Goal: Information Seeking & Learning: Compare options

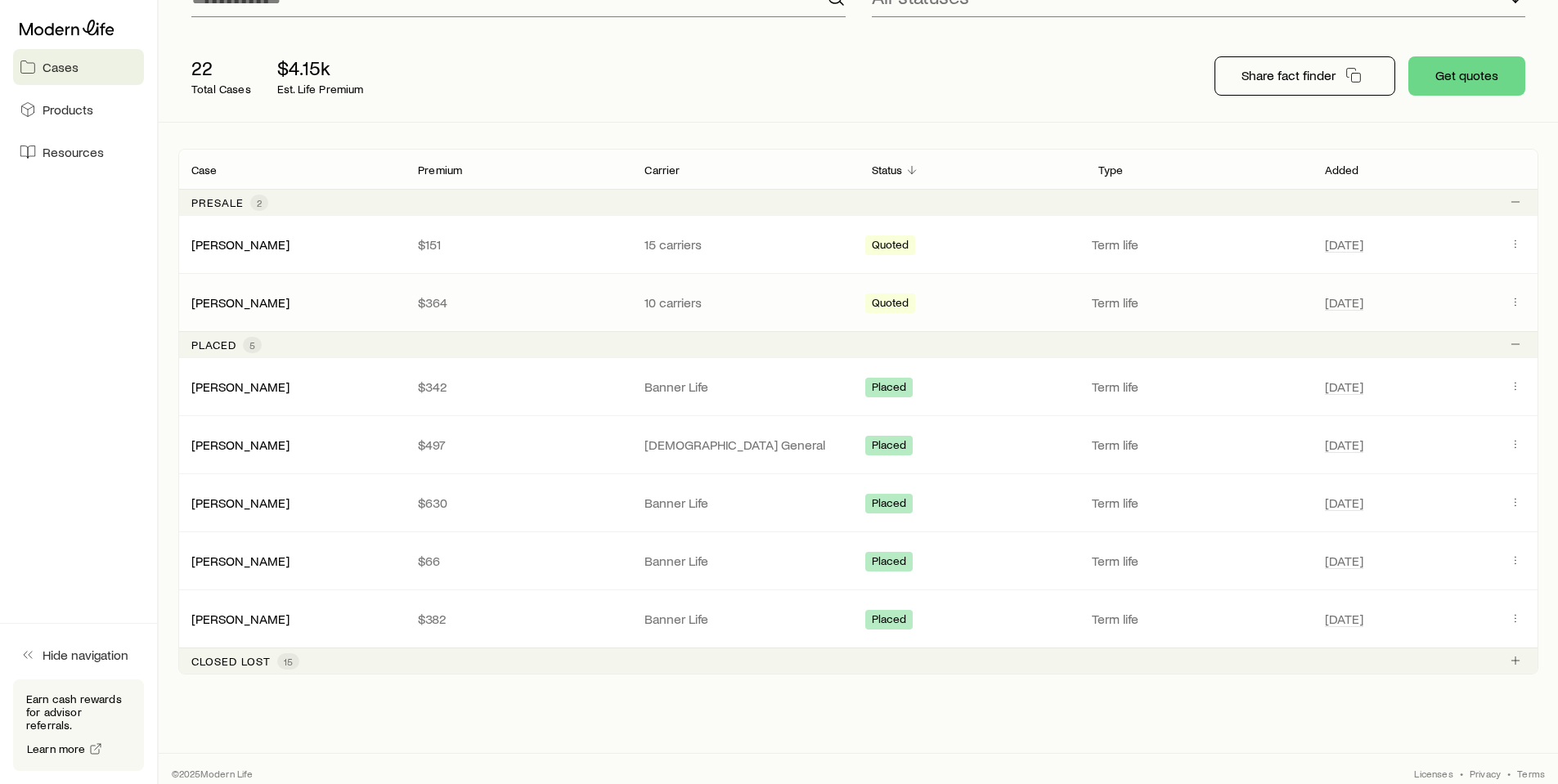
scroll to position [198, 0]
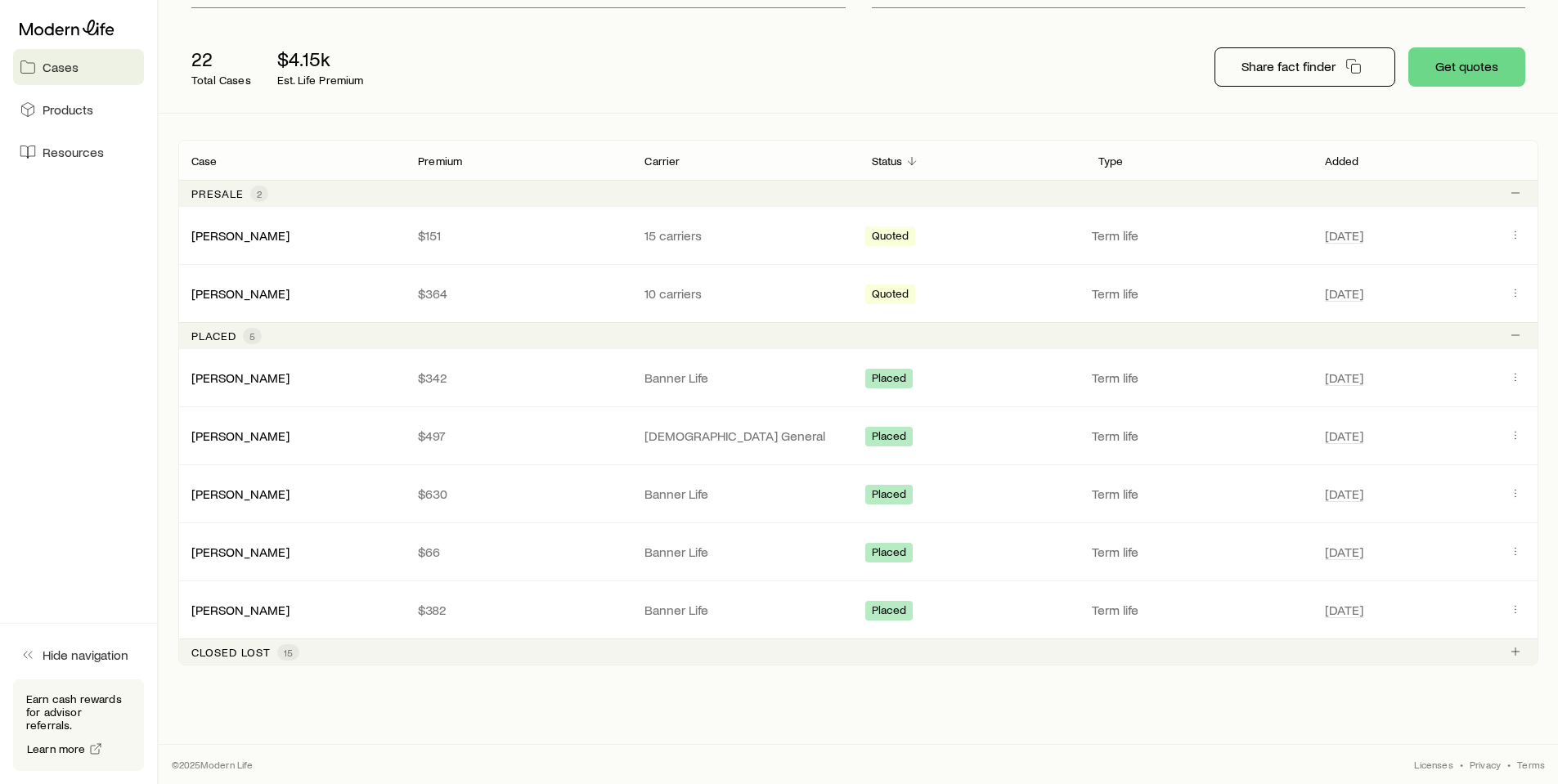
click at [252, 652] on p "Closed lost" at bounding box center [231, 652] width 79 height 13
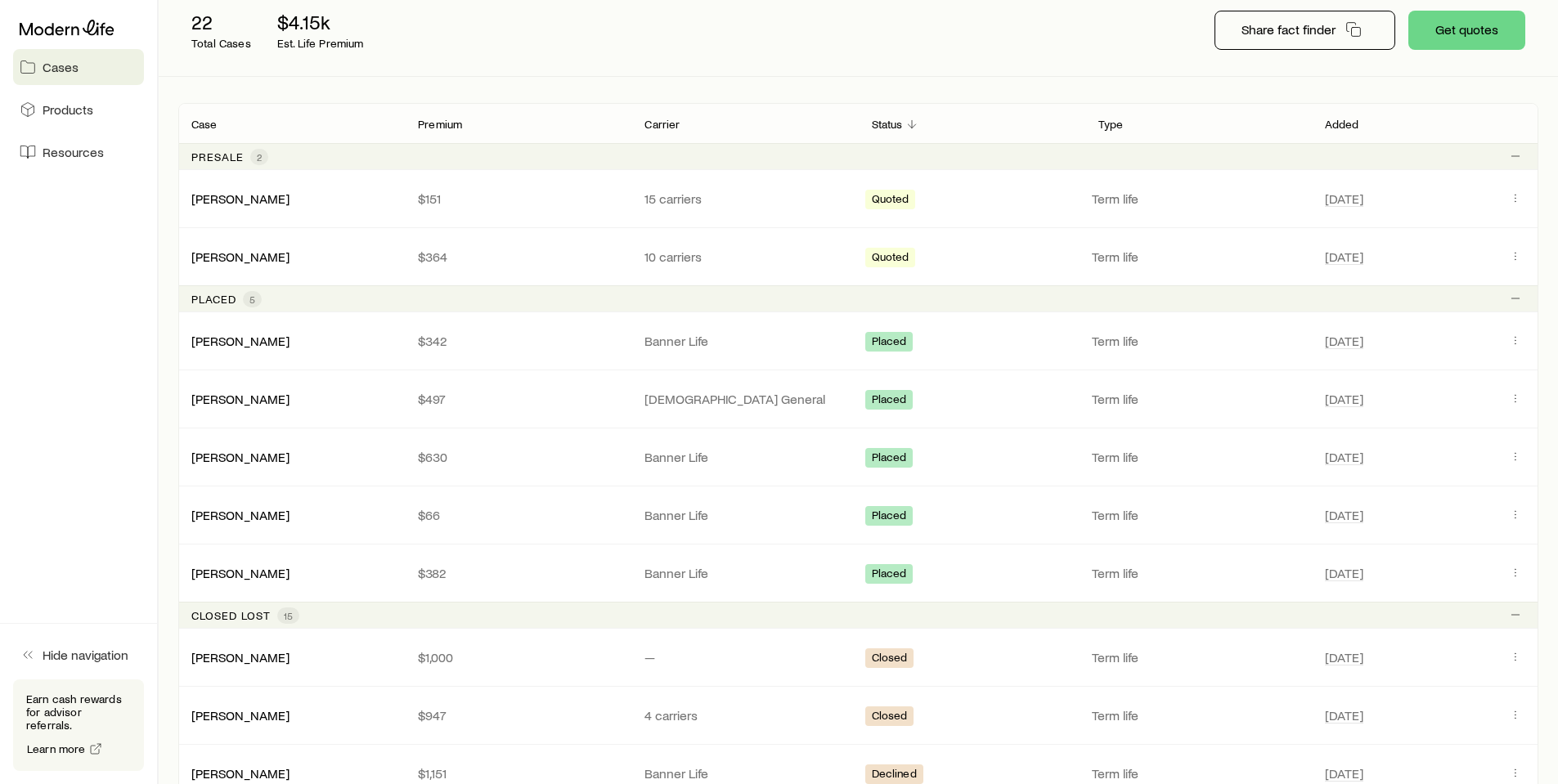
scroll to position [230, 0]
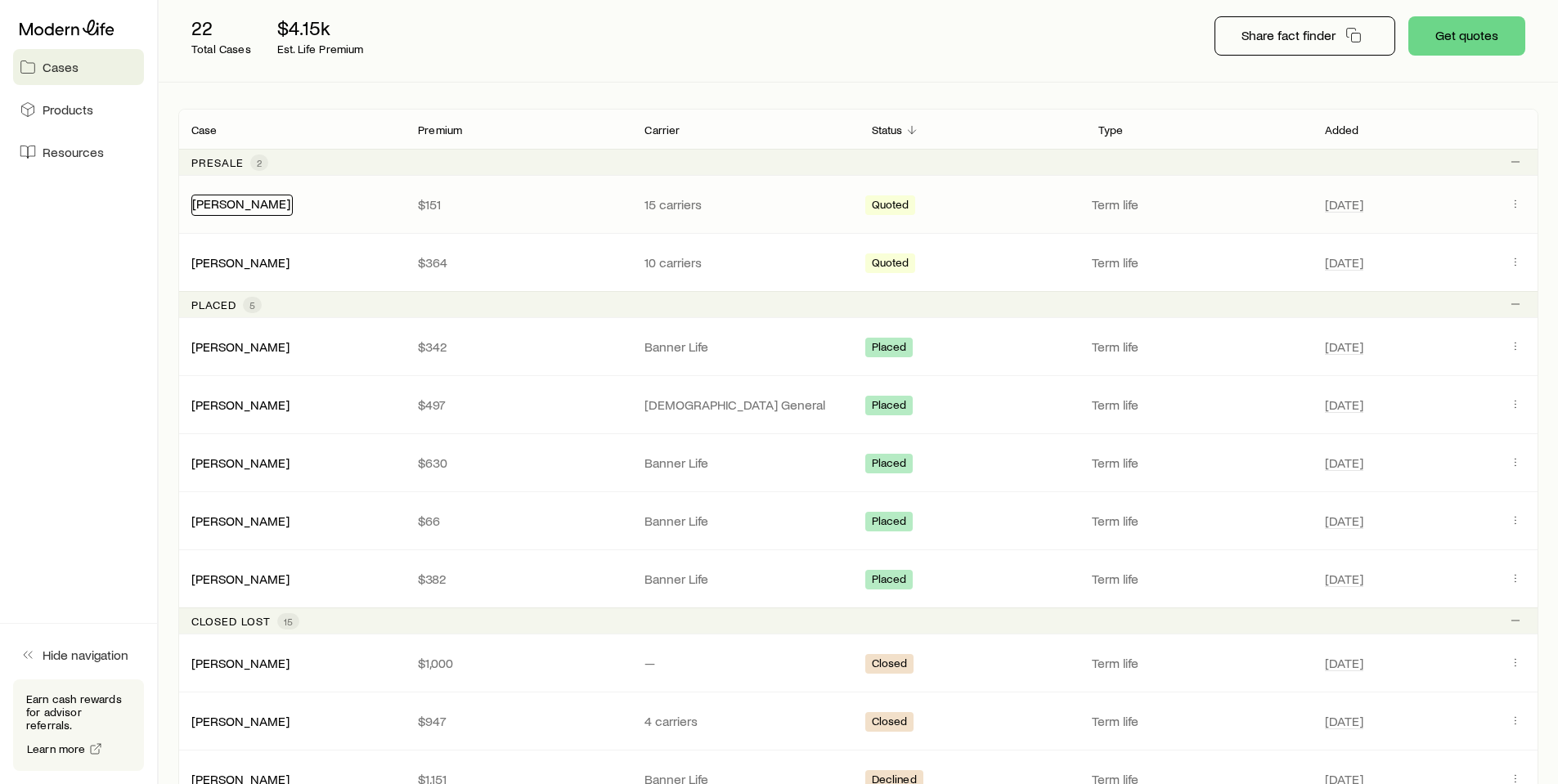
click at [253, 201] on link "[PERSON_NAME]" at bounding box center [241, 204] width 98 height 16
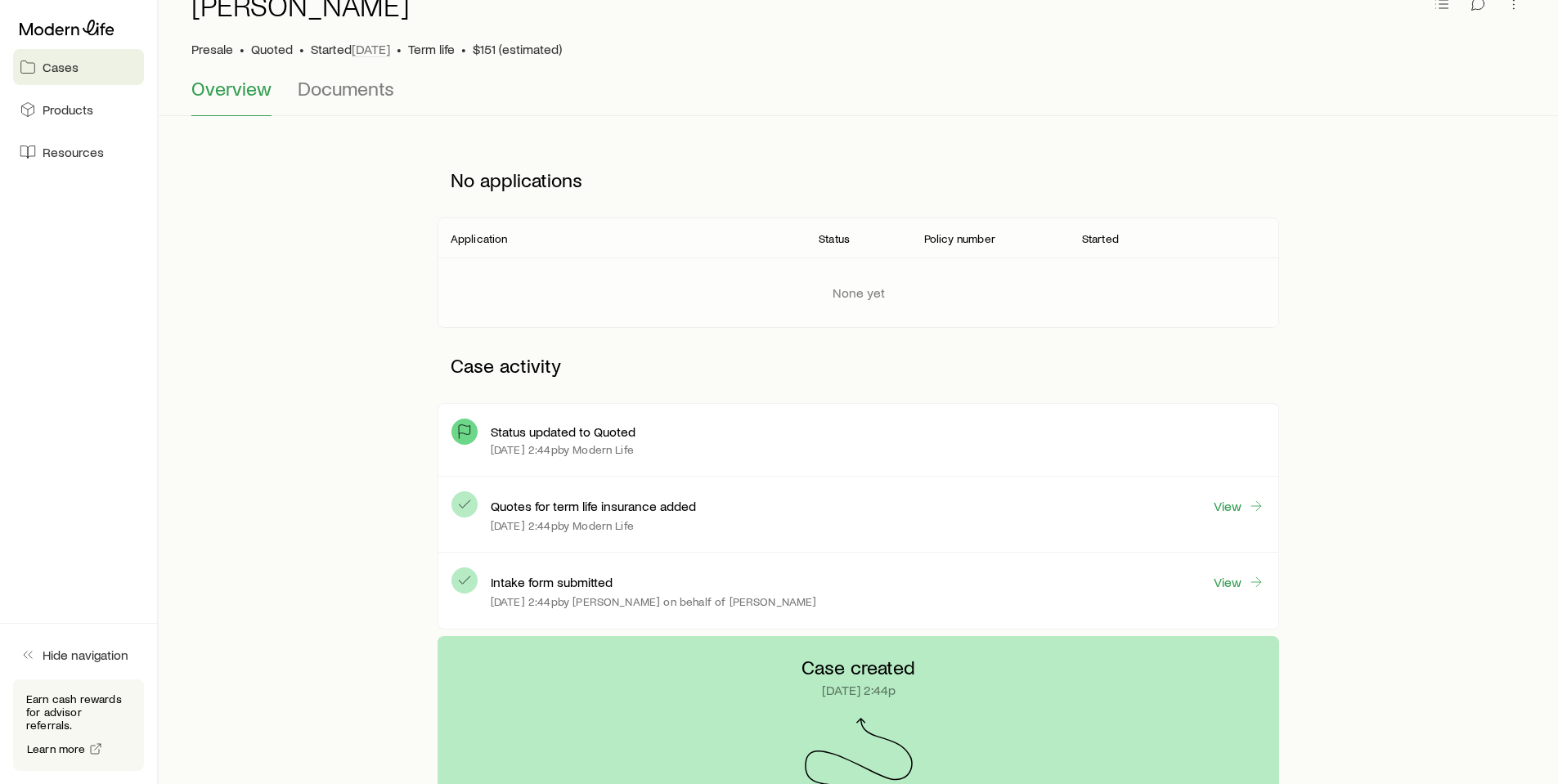
scroll to position [137, 0]
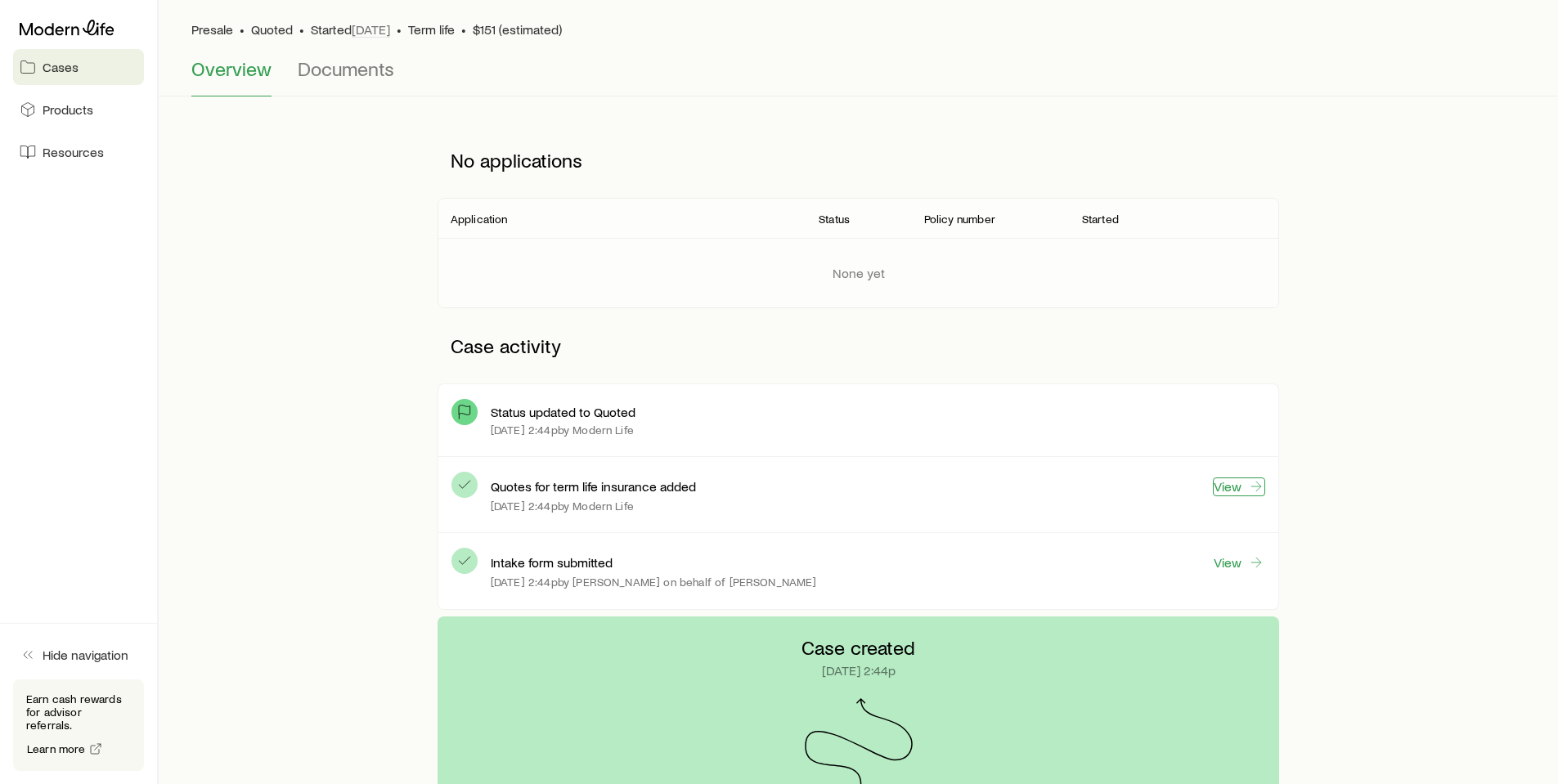
click at [1225, 488] on link "View" at bounding box center [1239, 486] width 52 height 19
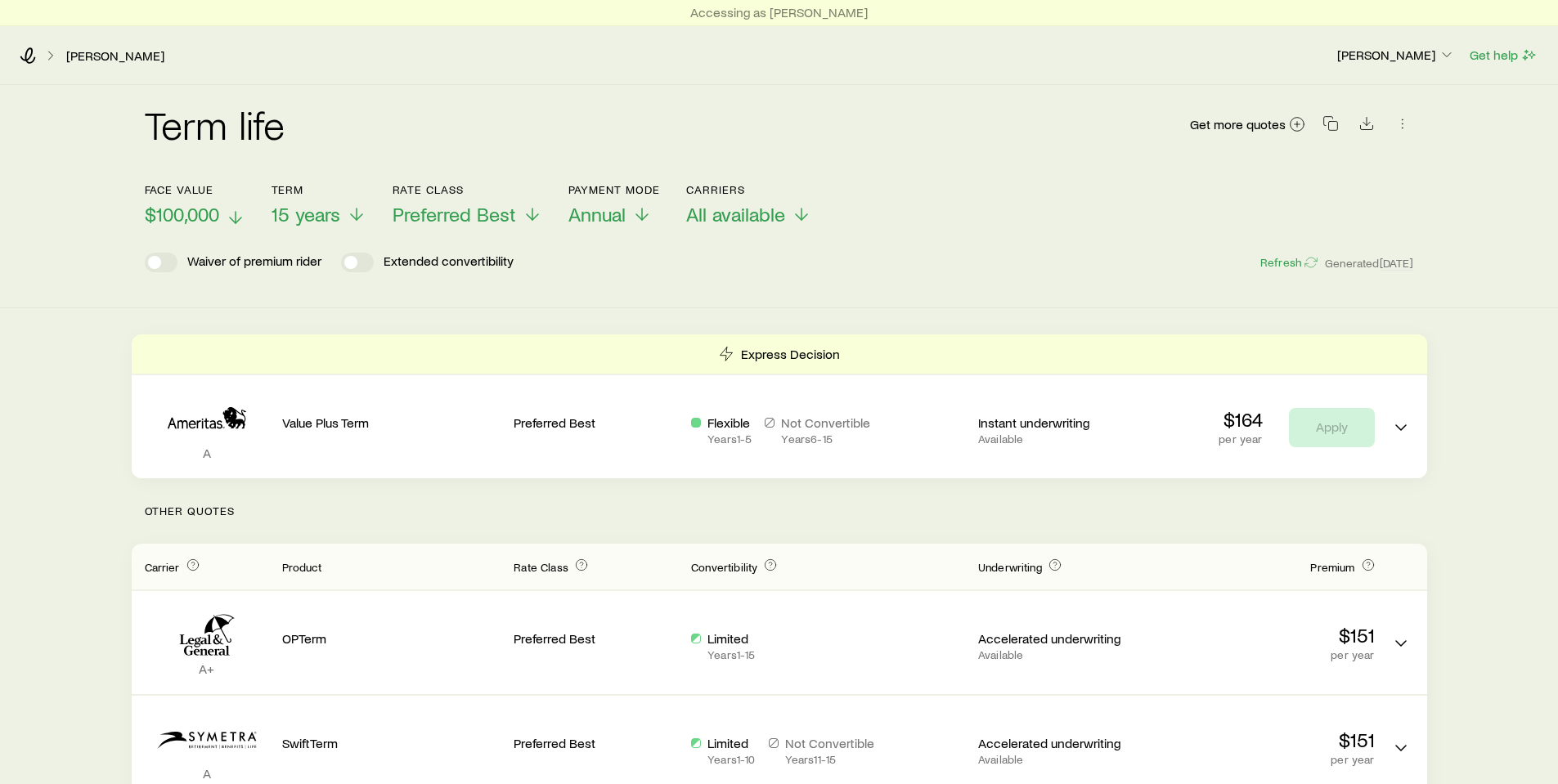
click at [184, 207] on span "$100,000" at bounding box center [182, 214] width 74 height 23
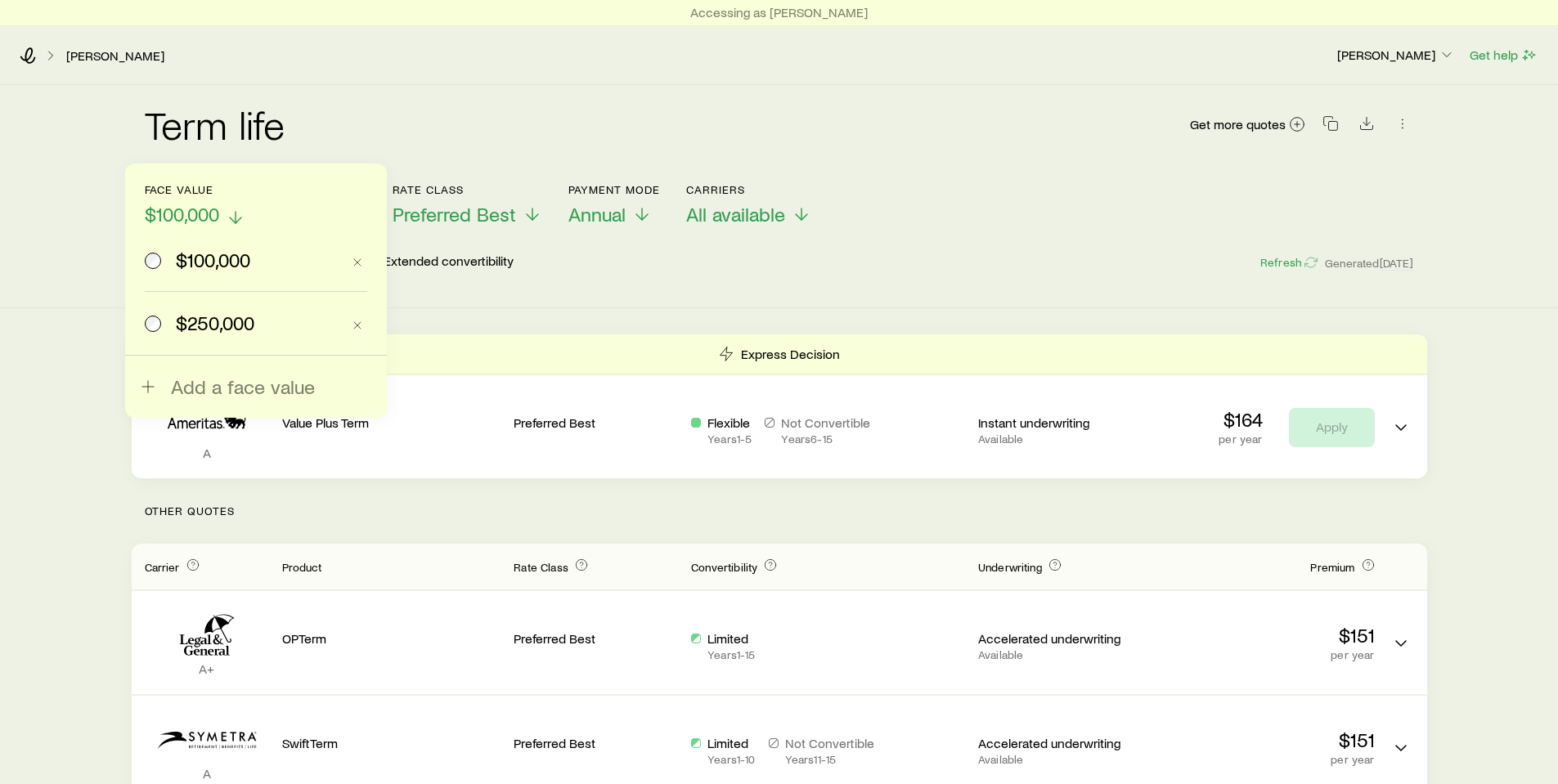
click at [184, 207] on span "$100,000" at bounding box center [182, 214] width 74 height 23
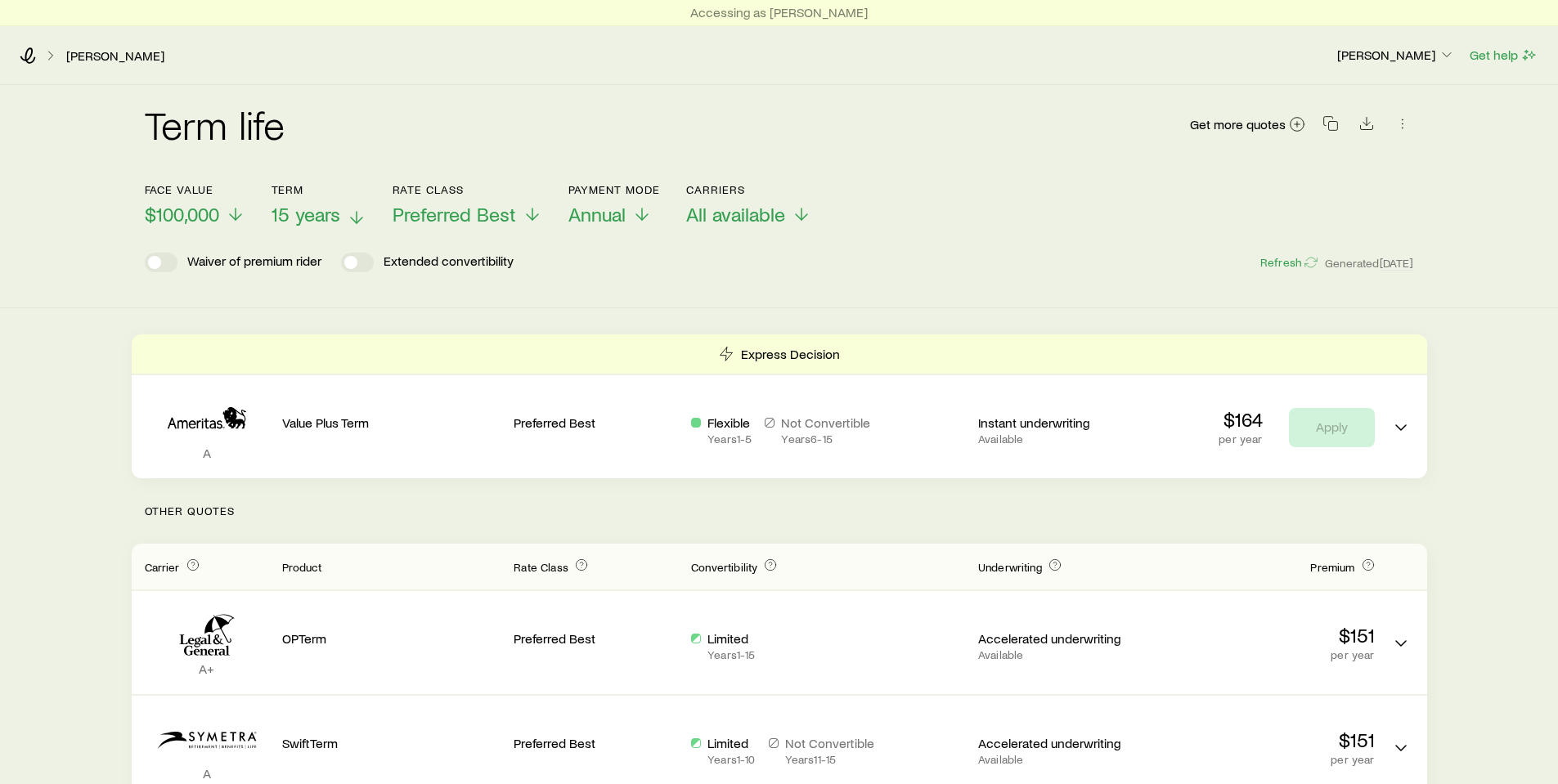
click at [286, 204] on span "15 years" at bounding box center [306, 214] width 69 height 23
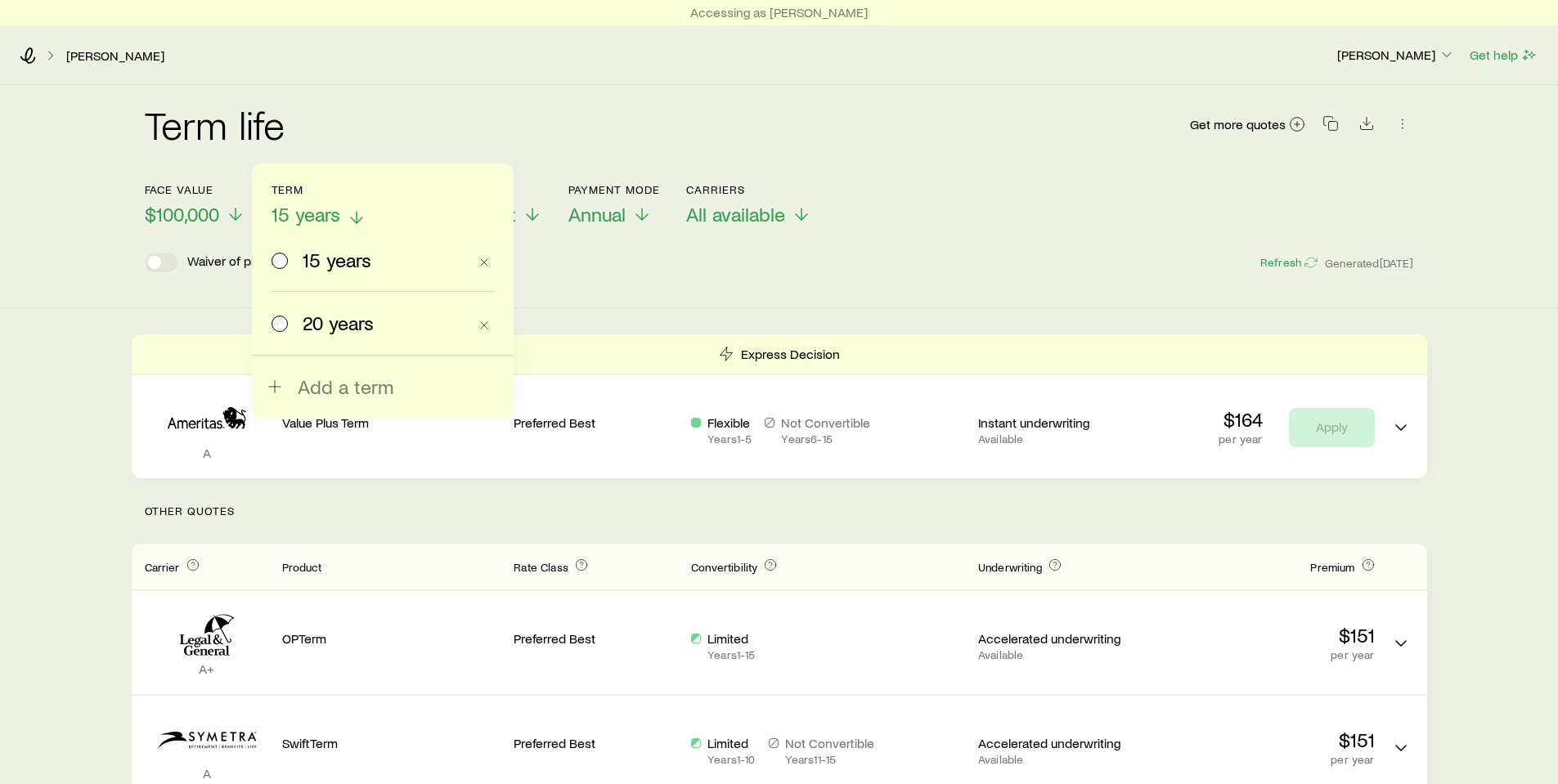
click at [286, 204] on span "15 years" at bounding box center [306, 214] width 69 height 23
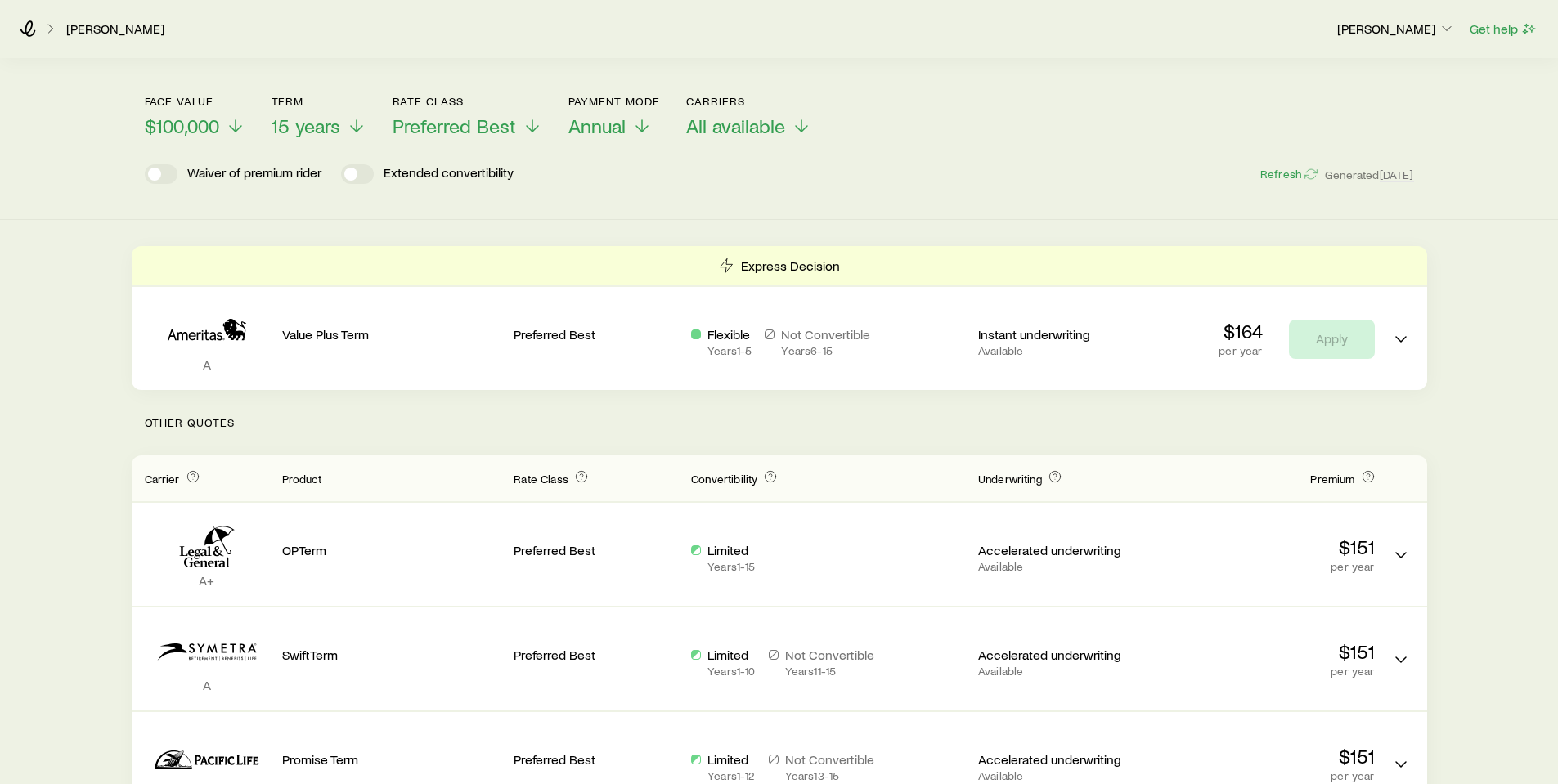
scroll to position [87, 0]
click at [208, 124] on span "$100,000" at bounding box center [182, 127] width 74 height 23
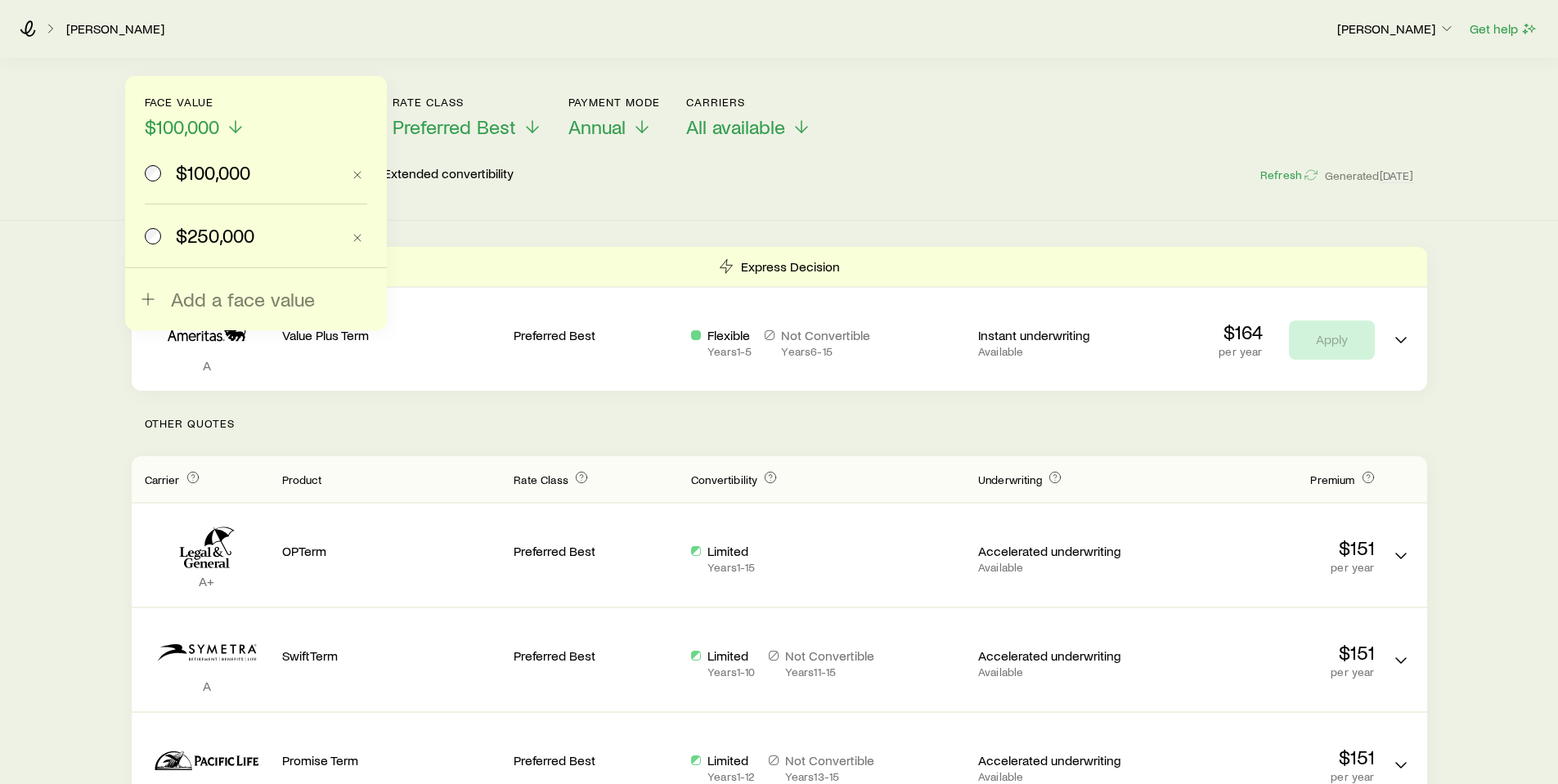
click at [204, 233] on span "$250,000" at bounding box center [214, 235] width 79 height 23
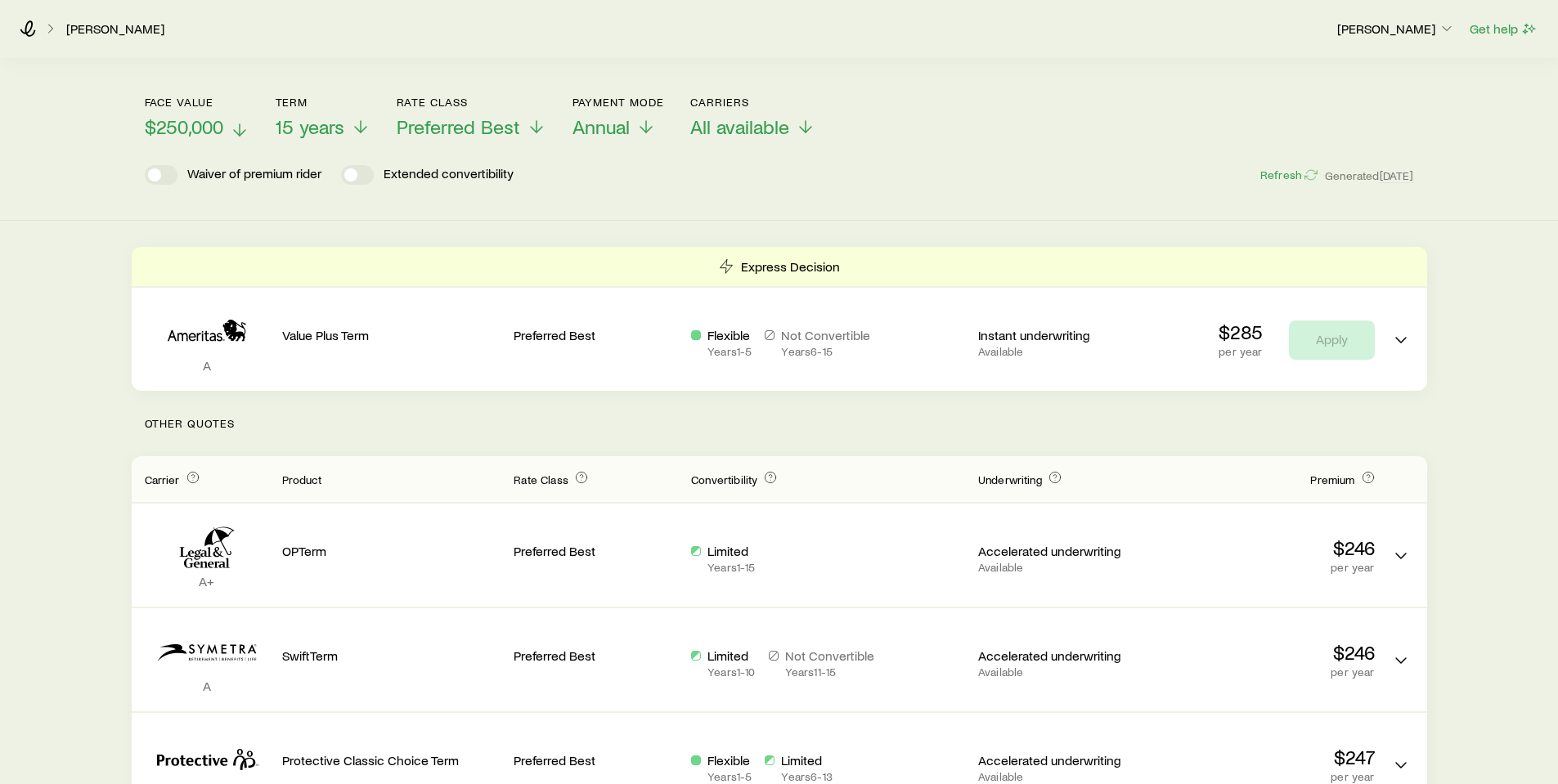
click at [182, 117] on span "$250,000" at bounding box center [184, 127] width 79 height 23
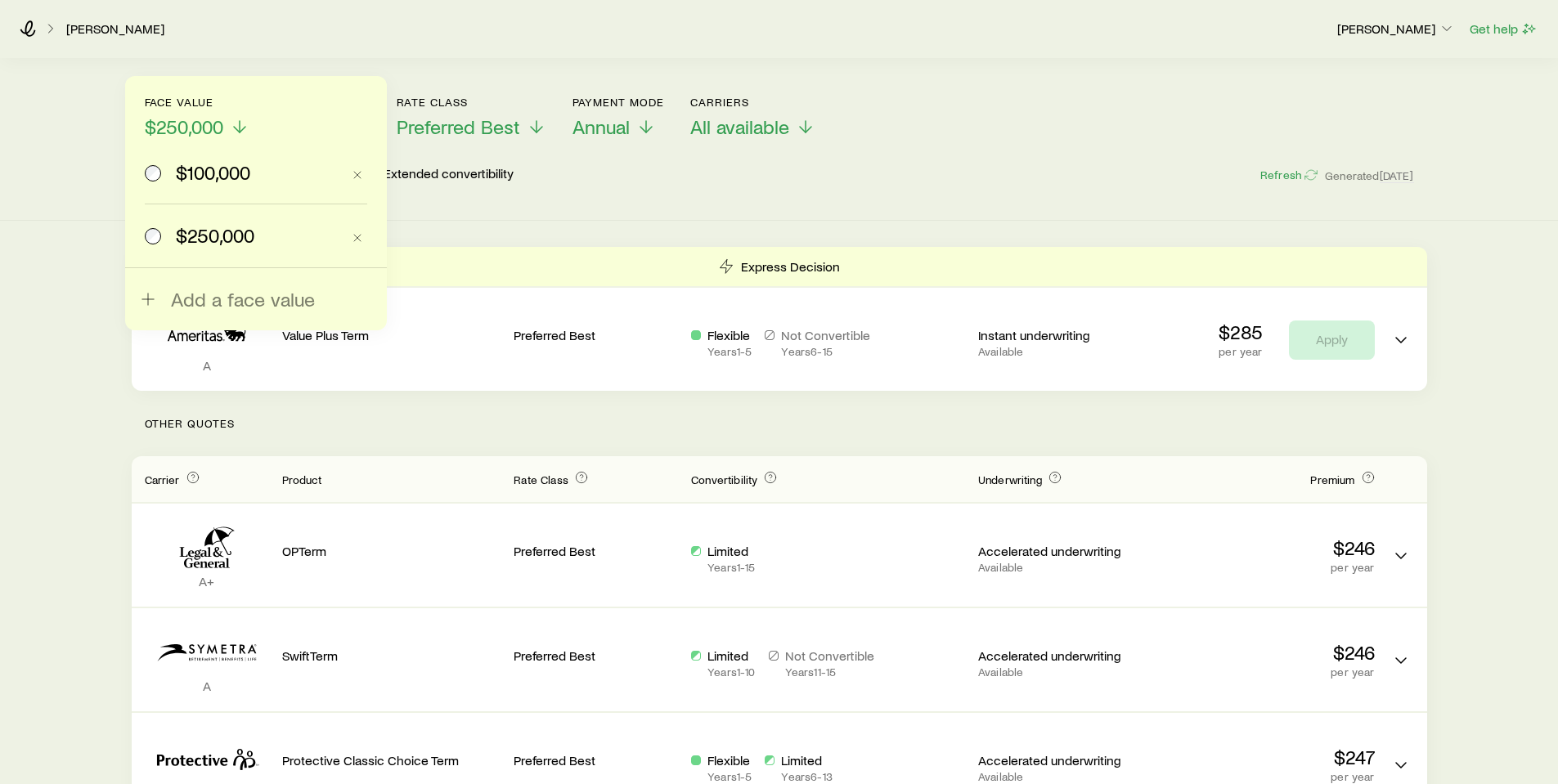
click at [200, 171] on span "$100,000" at bounding box center [213, 173] width 74 height 23
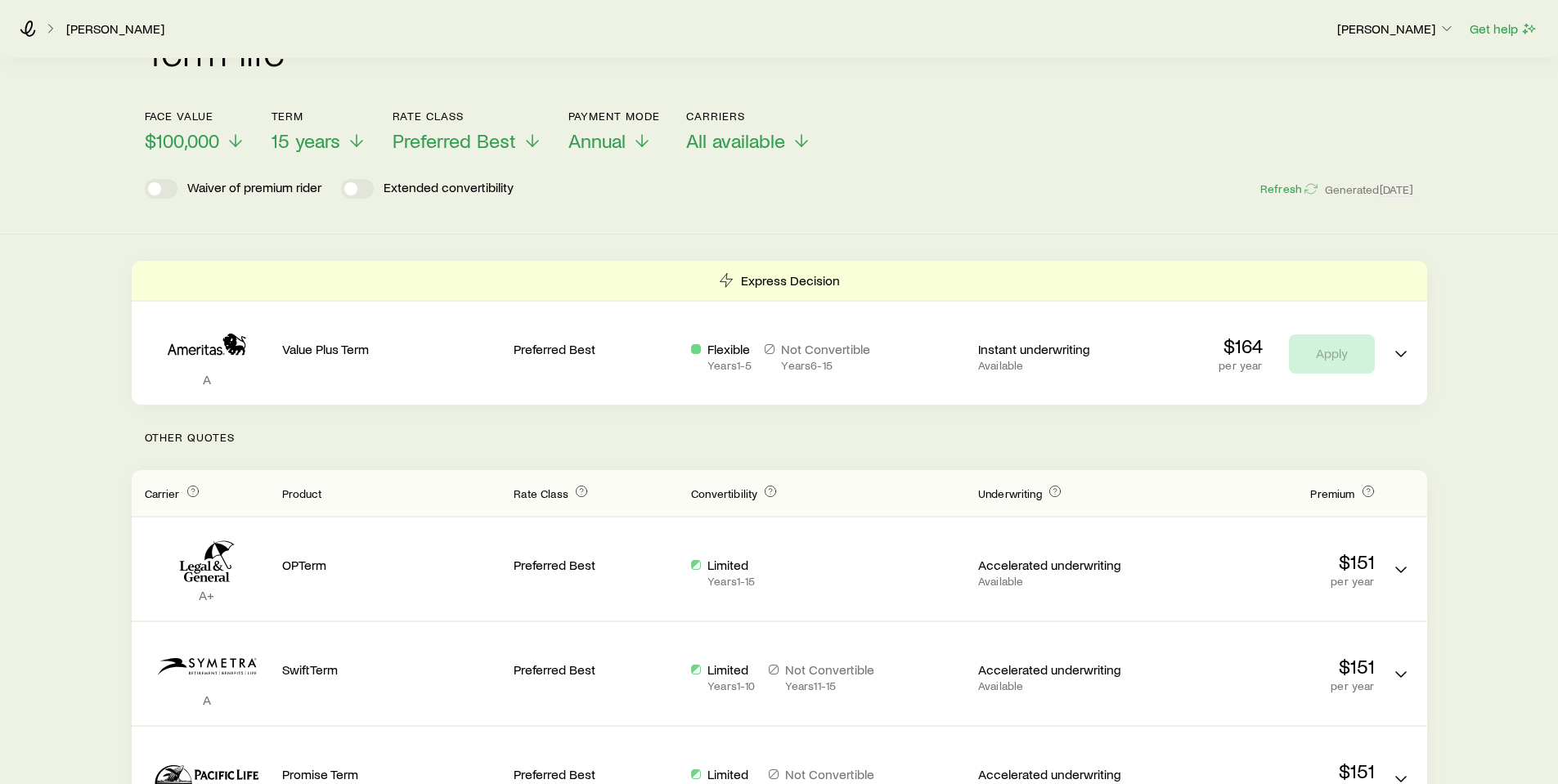
scroll to position [72, 0]
